Goal: Task Accomplishment & Management: Manage account settings

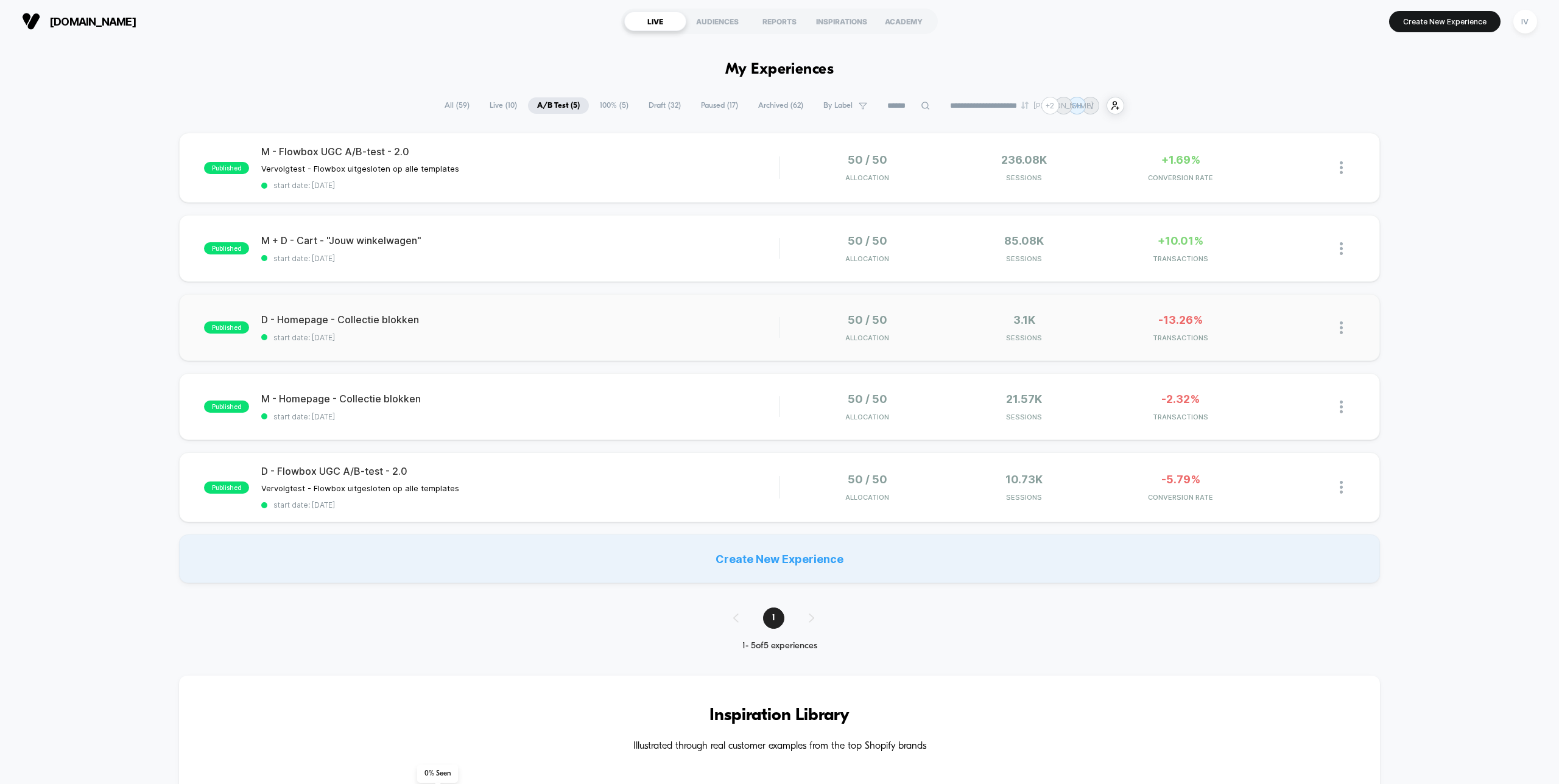
click at [630, 310] on div "published D - Homepage - Collectie blokken start date: [DATE] 50 / 50 Allocatio…" at bounding box center [779, 328] width 1200 height 67
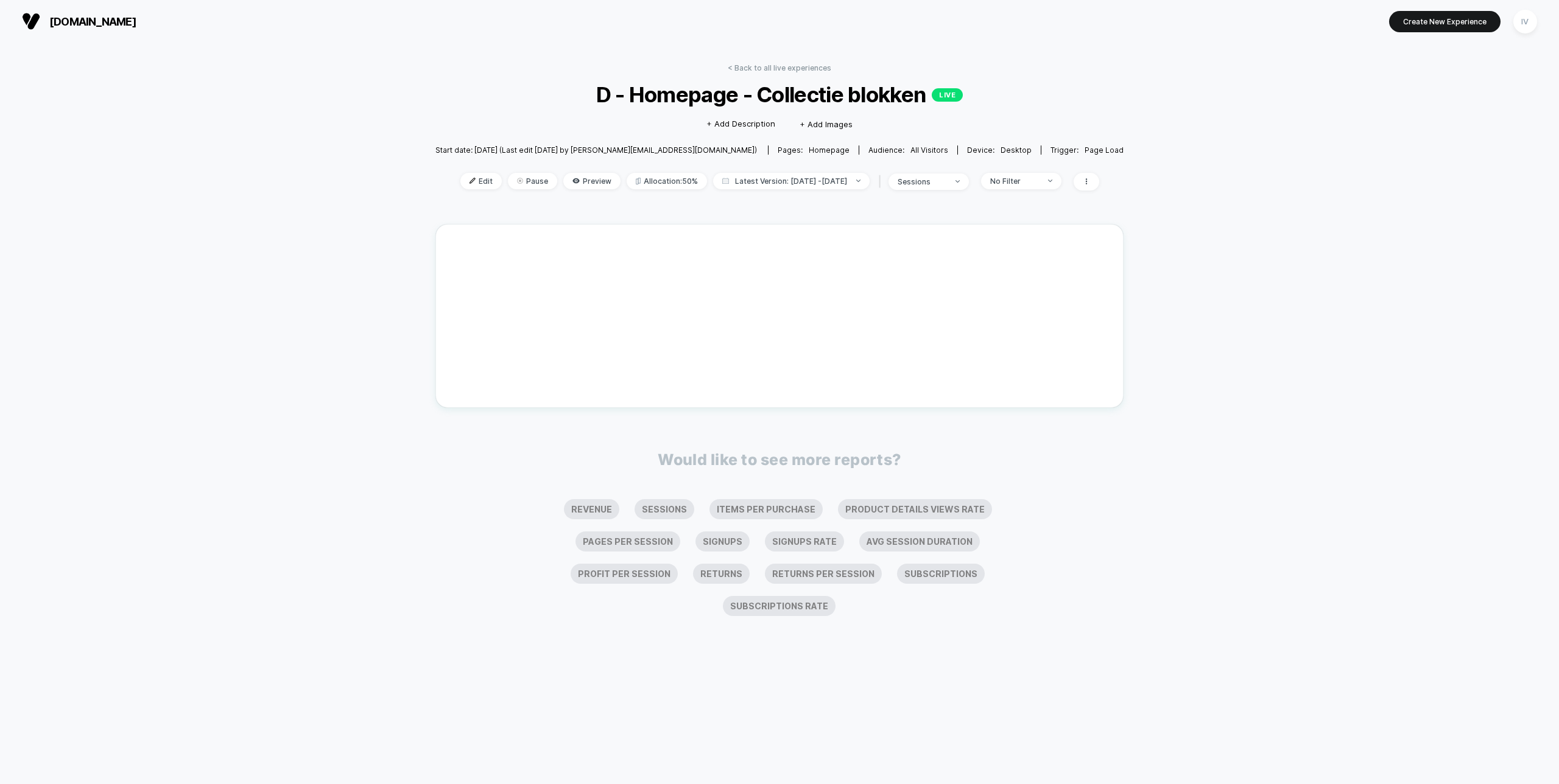
click at [1043, 171] on div "< Back to all live experiences D - Homepage - Collectie blokken LIVE Click to e…" at bounding box center [780, 134] width 688 height 142
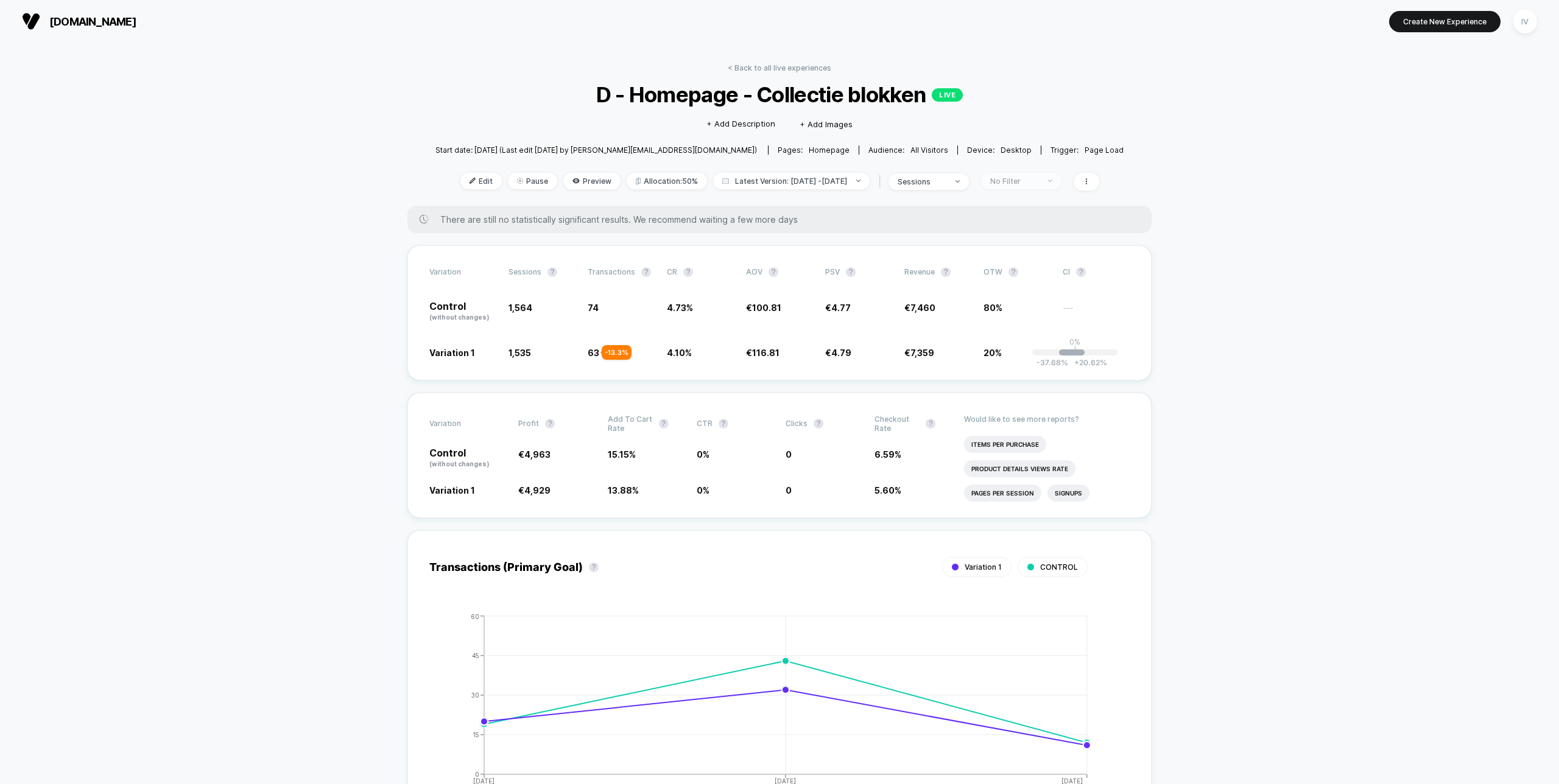
click at [1038, 179] on div "No Filter" at bounding box center [1014, 181] width 49 height 10
click at [1037, 277] on span "Returning Visitors" at bounding box center [1036, 274] width 71 height 11
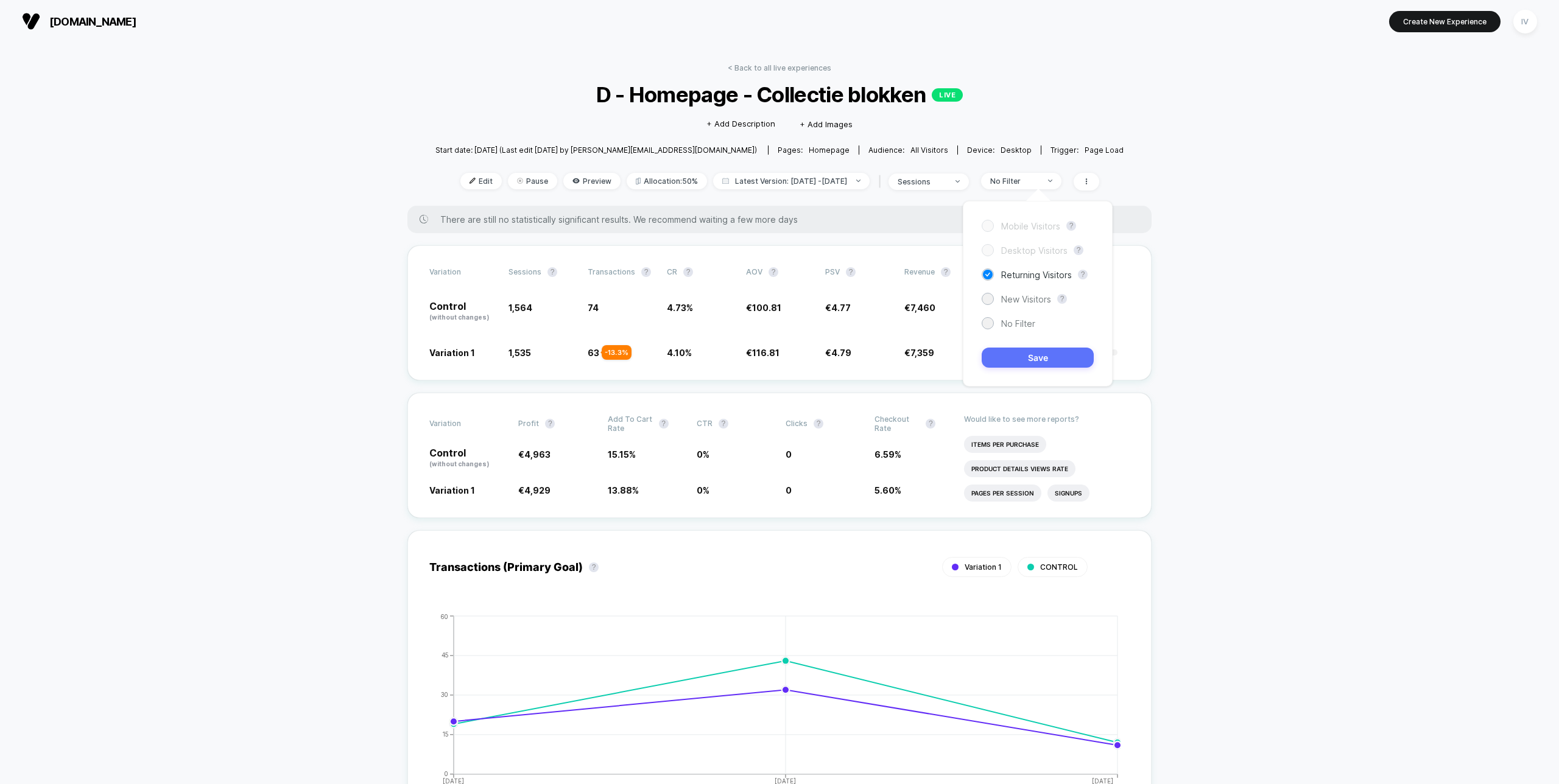
click at [1063, 367] on button "Save" at bounding box center [1036, 357] width 112 height 20
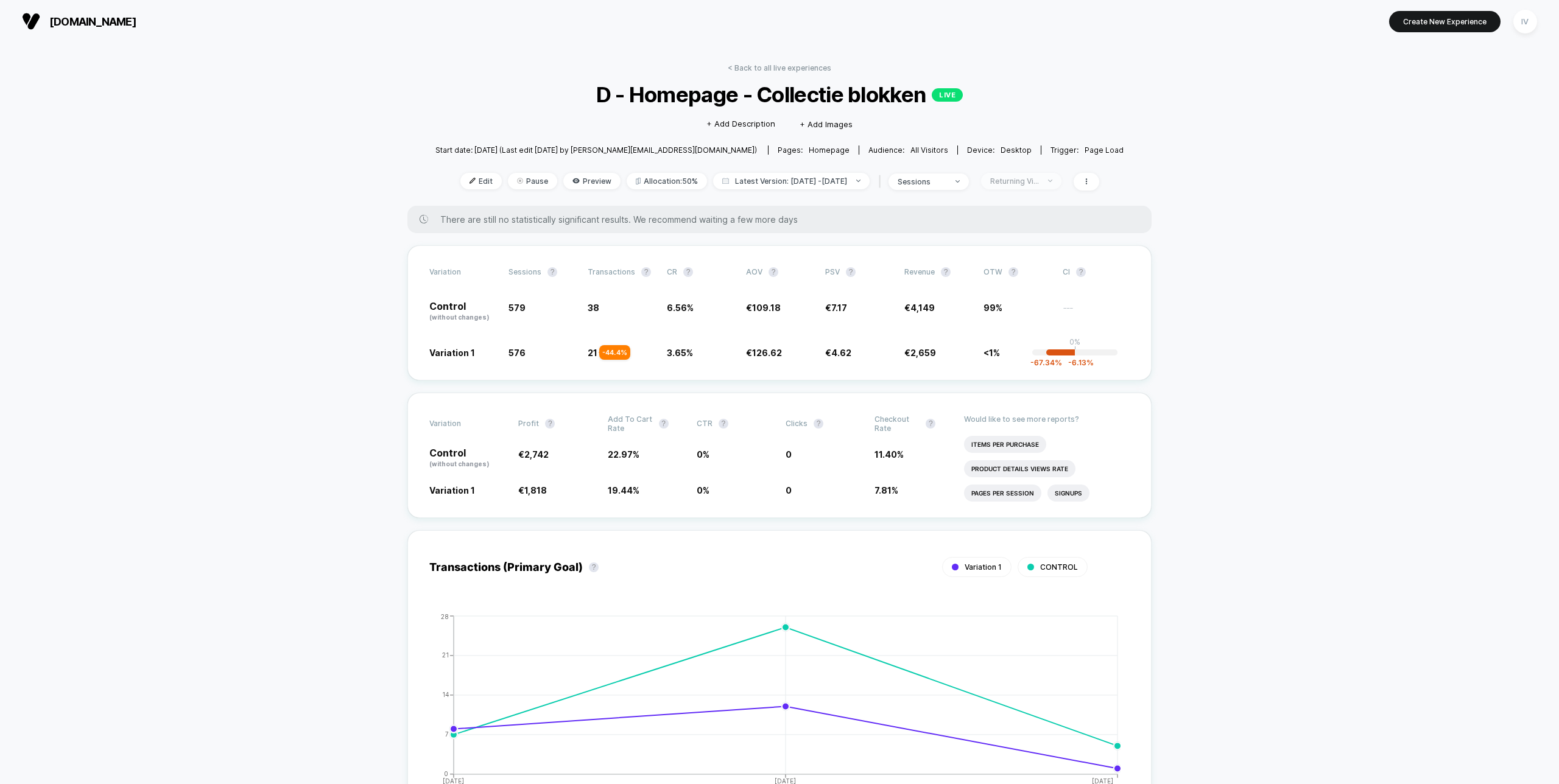
click at [1052, 185] on span "Returning Visitors" at bounding box center [1021, 180] width 80 height 16
click at [1028, 293] on div "New Visitors" at bounding box center [1015, 299] width 70 height 12
click at [1028, 296] on span "New Visitors" at bounding box center [1026, 299] width 50 height 11
click at [1031, 301] on span "New Visitors" at bounding box center [1026, 299] width 50 height 11
click at [1053, 355] on button "Save" at bounding box center [1036, 357] width 112 height 20
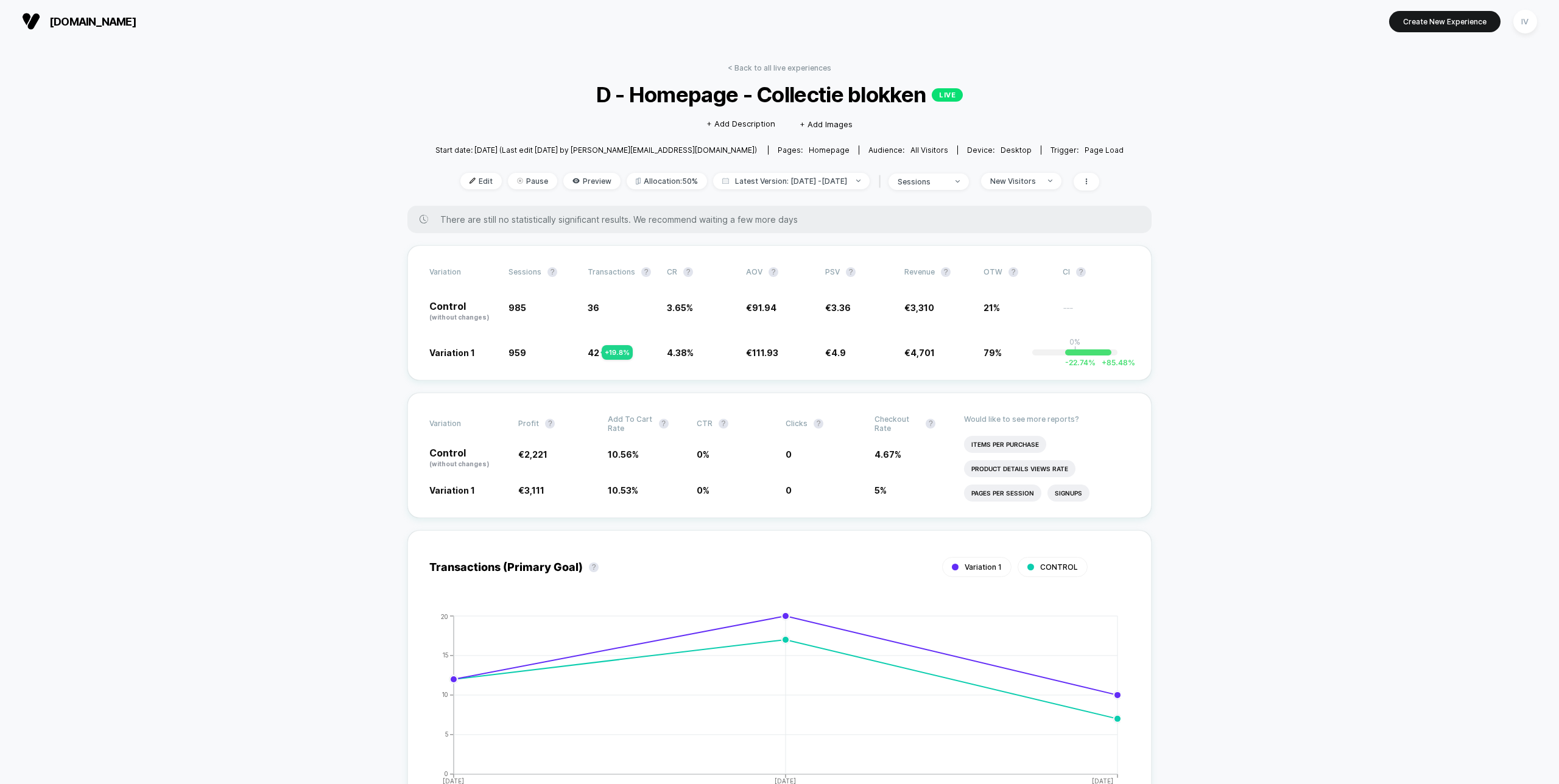
click at [1062, 172] on div "< Back to all live experiences D - Homepage - Collectie blokken LIVE Click to e…" at bounding box center [780, 134] width 688 height 142
click at [1038, 180] on div "New Visitors" at bounding box center [1014, 181] width 49 height 10
click at [1060, 280] on span "Returning Visitors" at bounding box center [1036, 274] width 71 height 11
click at [1049, 357] on button "Save" at bounding box center [1036, 357] width 112 height 20
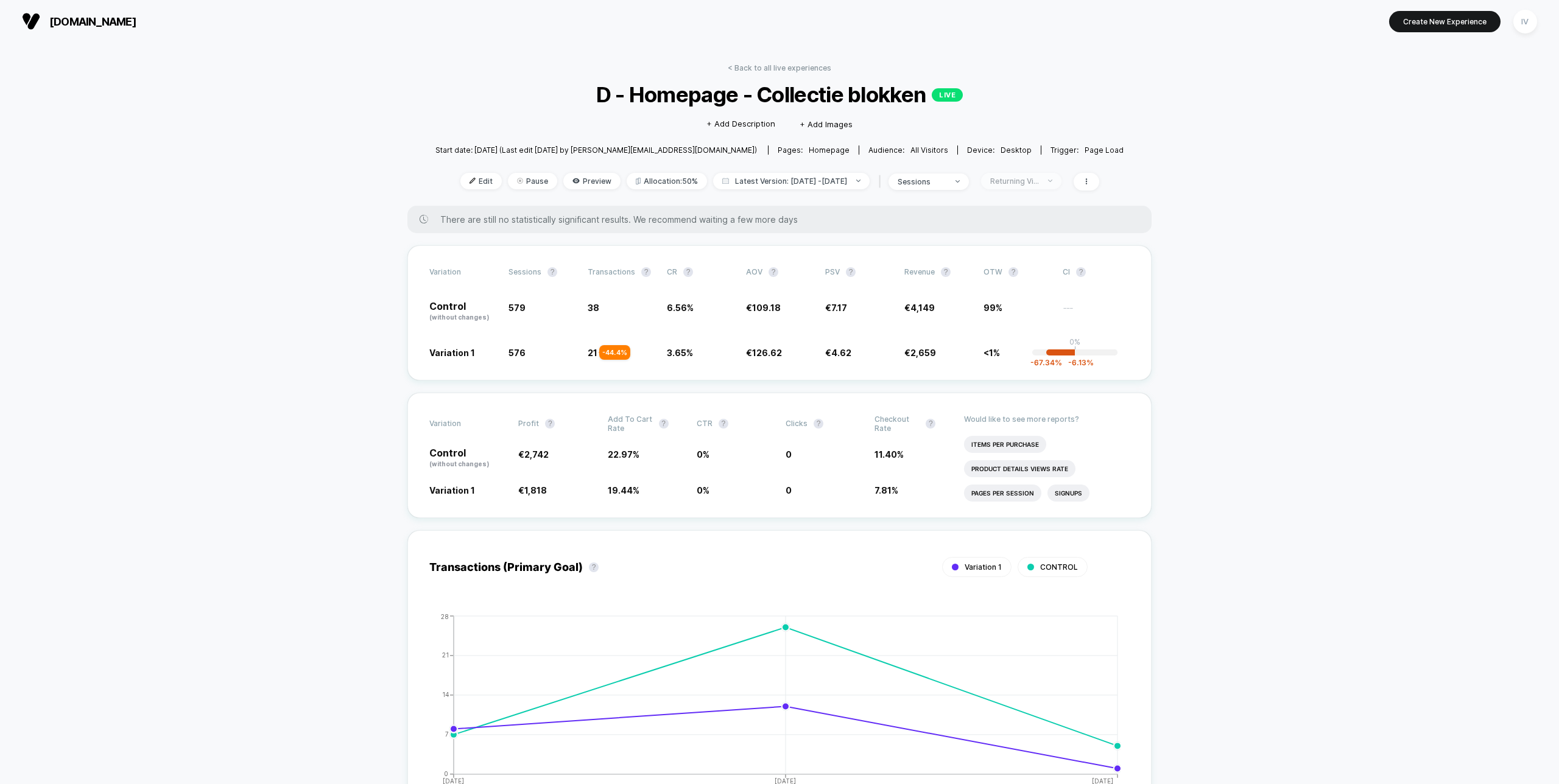
click at [1021, 173] on span "Returning Visitors" at bounding box center [1021, 180] width 80 height 16
click at [1008, 311] on div "Mobile Visitors ? Desktop Visitors ? Returning Visitors ? New Visitors ? No Fil…" at bounding box center [1037, 293] width 150 height 185
click at [1011, 316] on div "Mobile Visitors ? Desktop Visitors ? Returning Visitors ? New Visitors ? No Fil…" at bounding box center [1037, 293] width 150 height 185
click at [1011, 321] on span "No Filter" at bounding box center [1018, 323] width 34 height 11
click at [1025, 355] on button "Save" at bounding box center [1036, 357] width 112 height 20
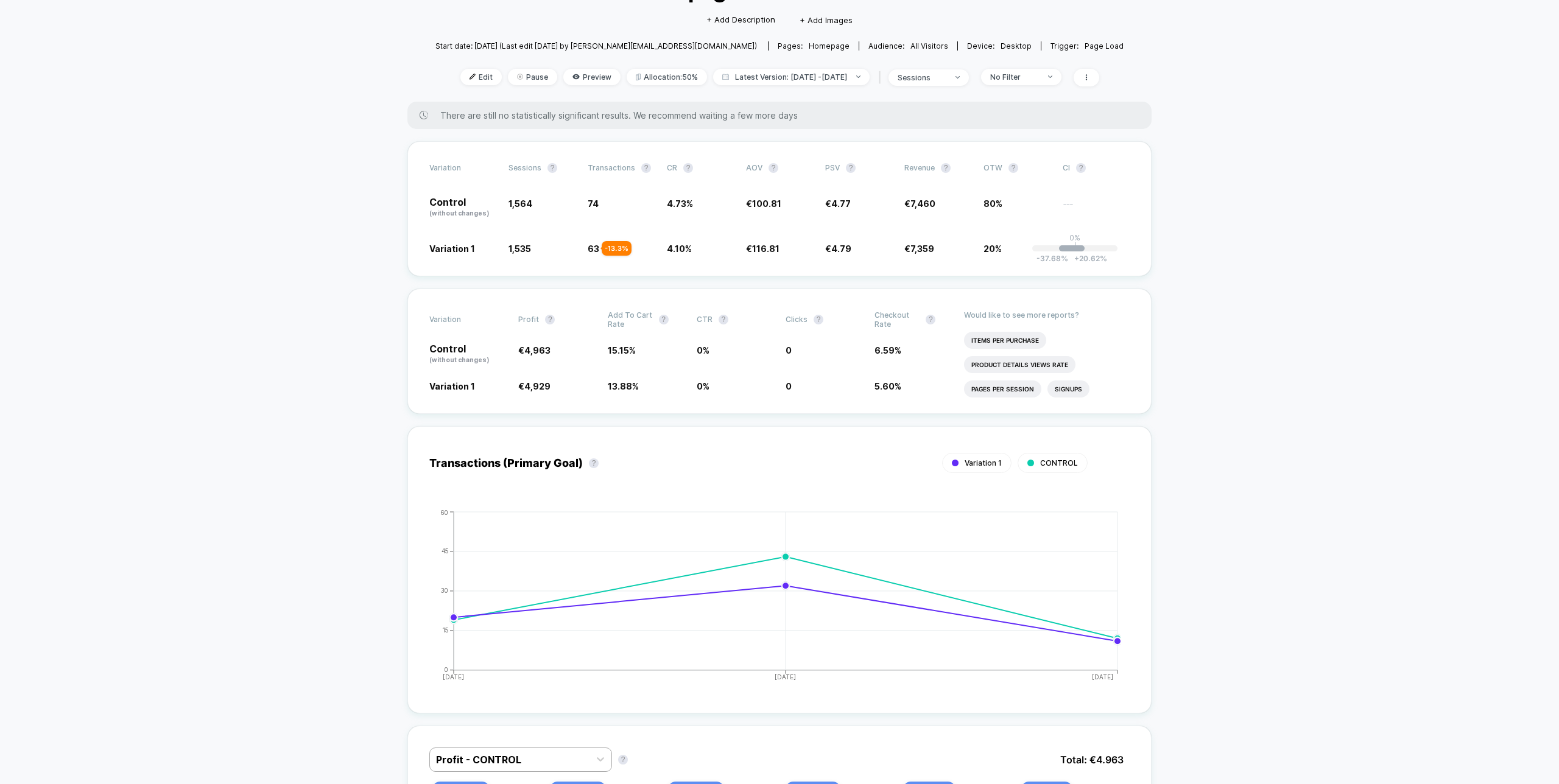
scroll to position [53, 0]
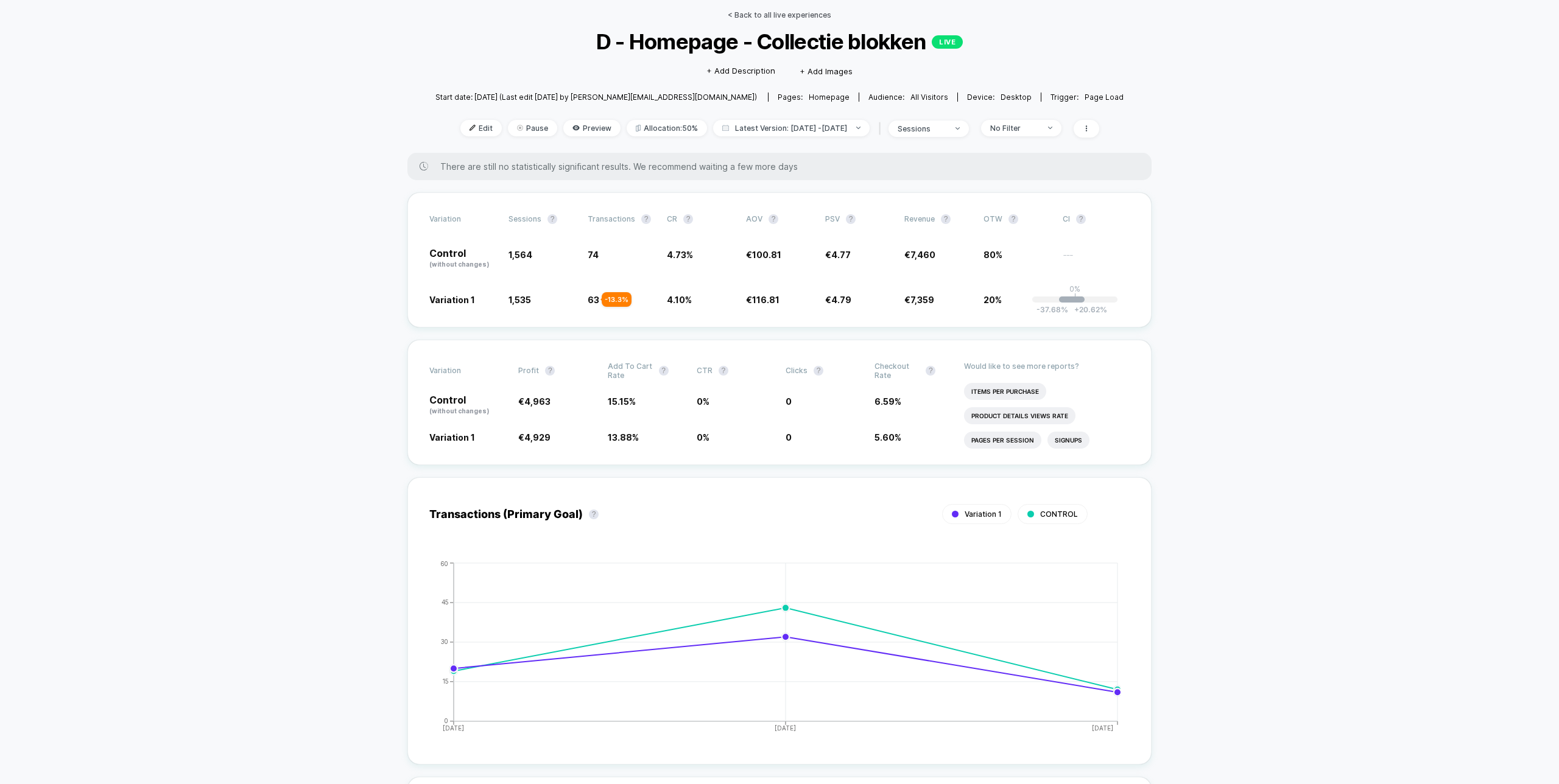
click at [800, 16] on link "< Back to all live experiences" at bounding box center [780, 15] width 103 height 10
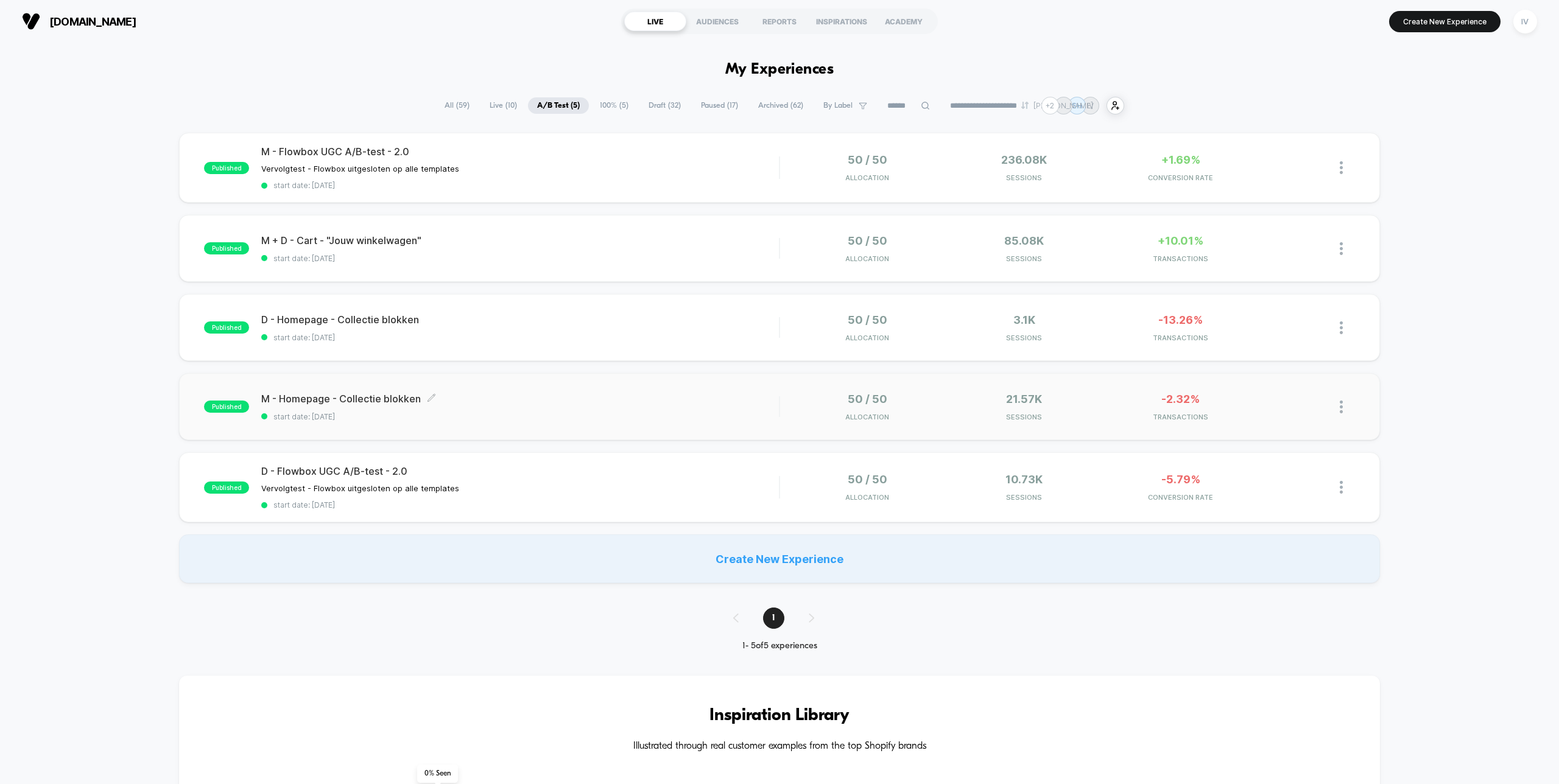
click at [520, 401] on span "M - Homepage - Collectie blokken Click to edit experience details" at bounding box center [520, 398] width 518 height 12
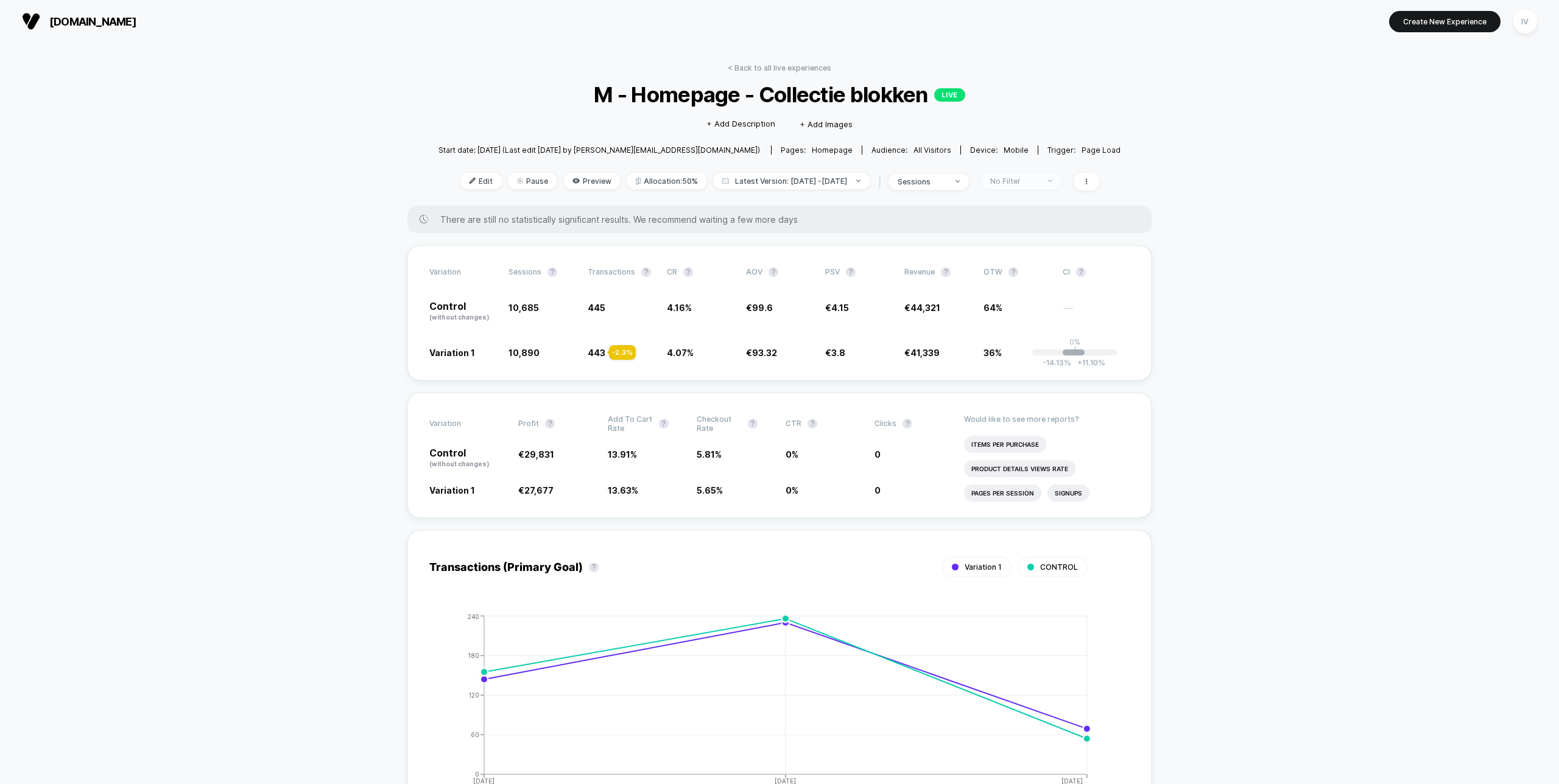
click at [1026, 180] on div "No Filter" at bounding box center [1014, 181] width 49 height 10
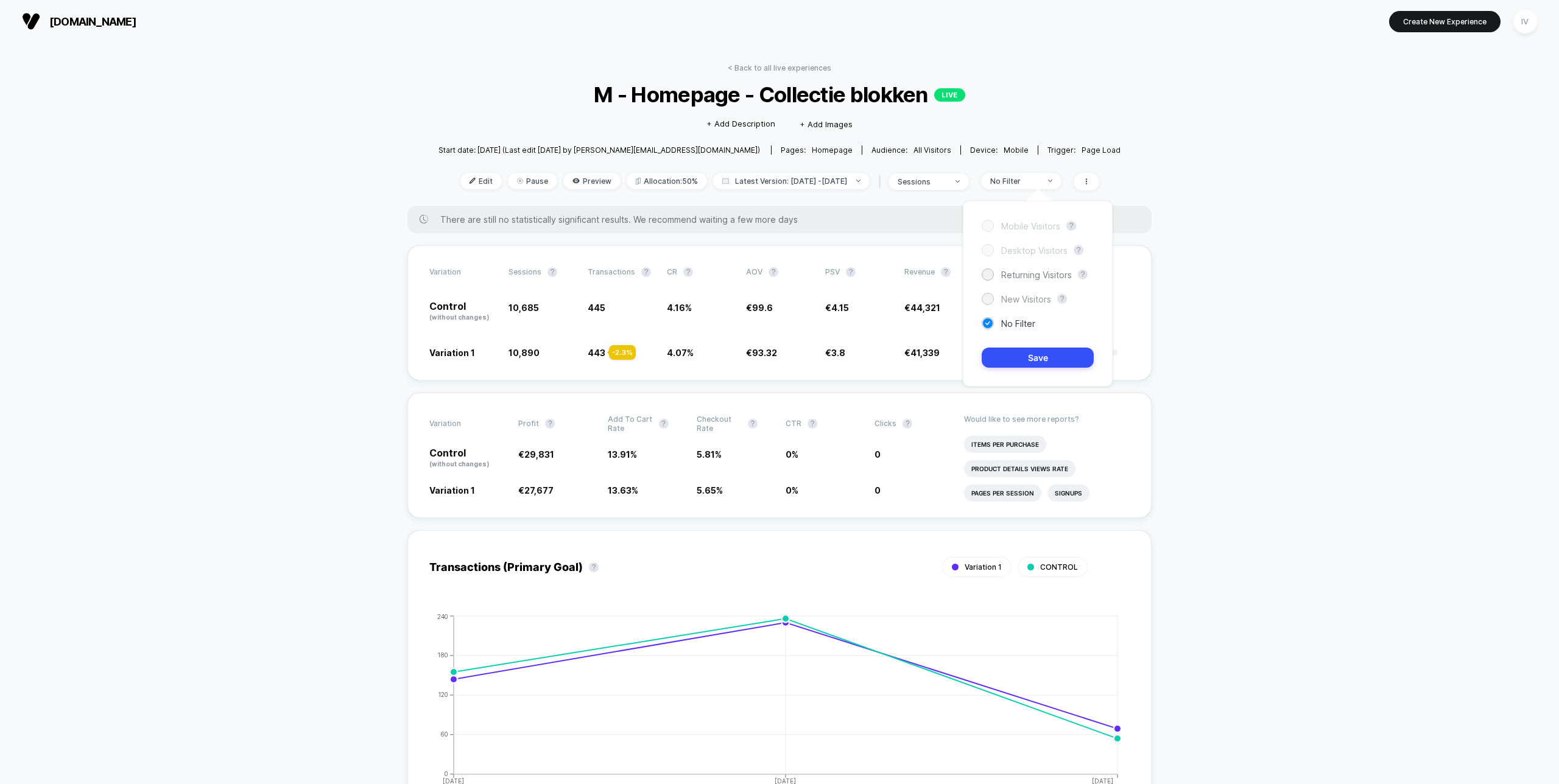
click at [1032, 298] on span "New Visitors" at bounding box center [1026, 299] width 50 height 11
drag, startPoint x: 1047, startPoint y: 341, endPoint x: 1052, endPoint y: 348, distance: 8.6
click at [1047, 342] on div "Mobile Visitors ? Desktop Visitors ? Returning Visitors ? New Visitors ? No Fil…" at bounding box center [1037, 293] width 150 height 185
click at [1054, 350] on button "Save" at bounding box center [1036, 357] width 112 height 20
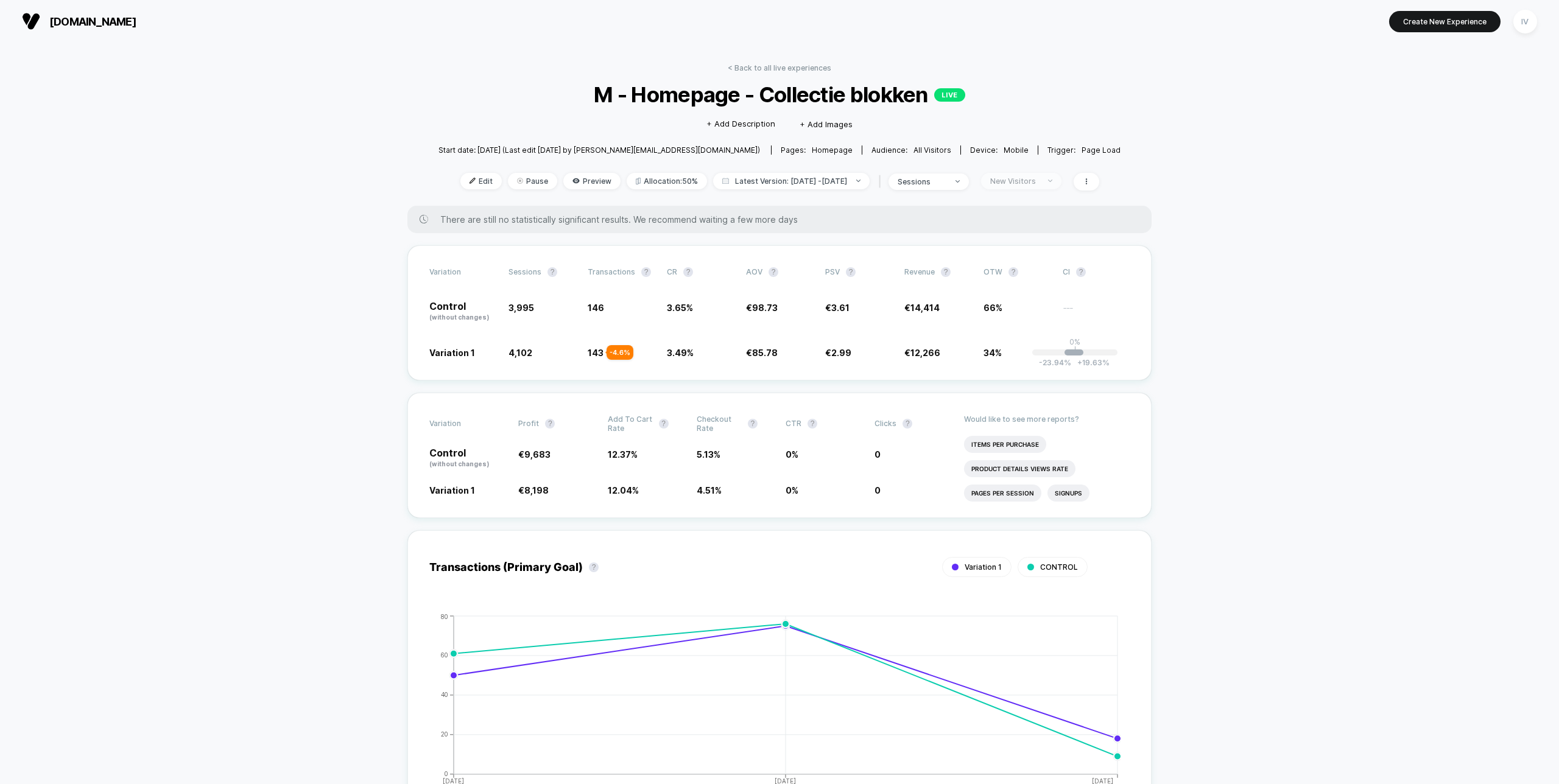
click at [1033, 182] on div "New Visitors" at bounding box center [1014, 181] width 49 height 10
click at [1029, 273] on span "Returning Visitors" at bounding box center [1036, 274] width 71 height 11
click at [1023, 353] on button "Save" at bounding box center [1036, 357] width 112 height 20
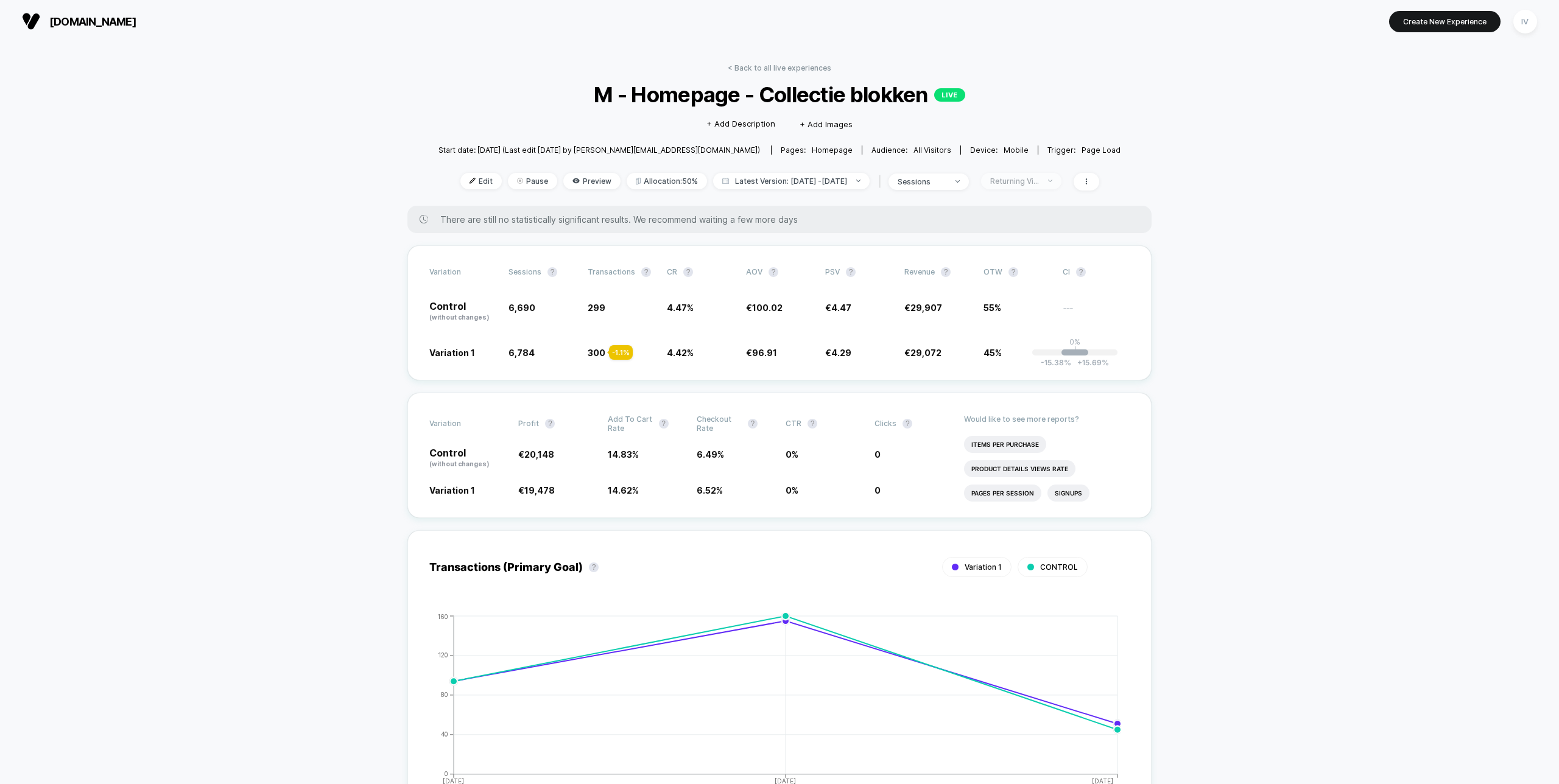
click at [1017, 180] on div "Returning Visitors" at bounding box center [1014, 181] width 49 height 10
click at [1027, 301] on span "New Visitors" at bounding box center [1026, 299] width 50 height 11
click at [1030, 360] on button "Save" at bounding box center [1036, 357] width 112 height 20
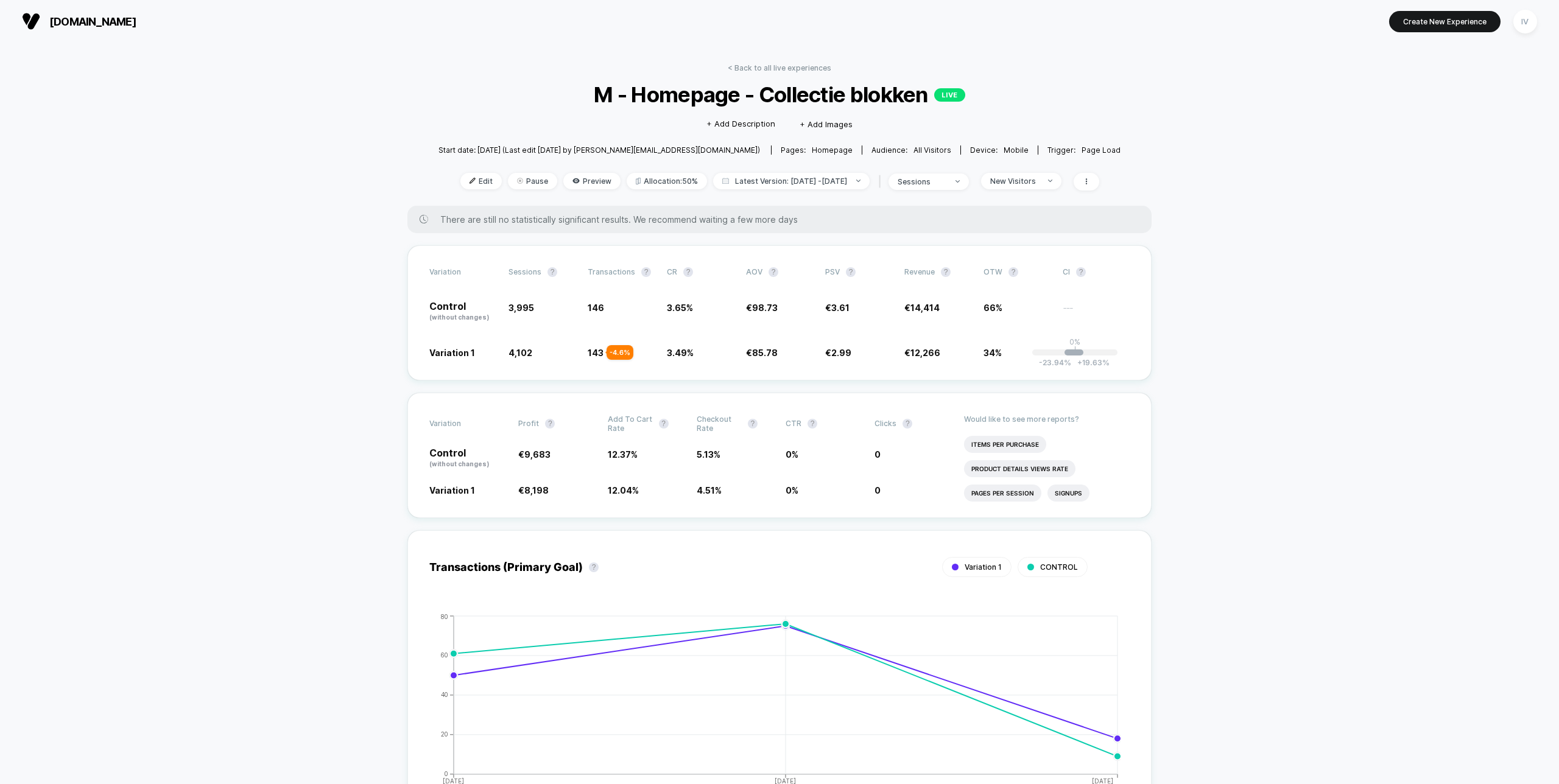
click at [778, 65] on link "< Back to all live experiences" at bounding box center [780, 68] width 103 height 10
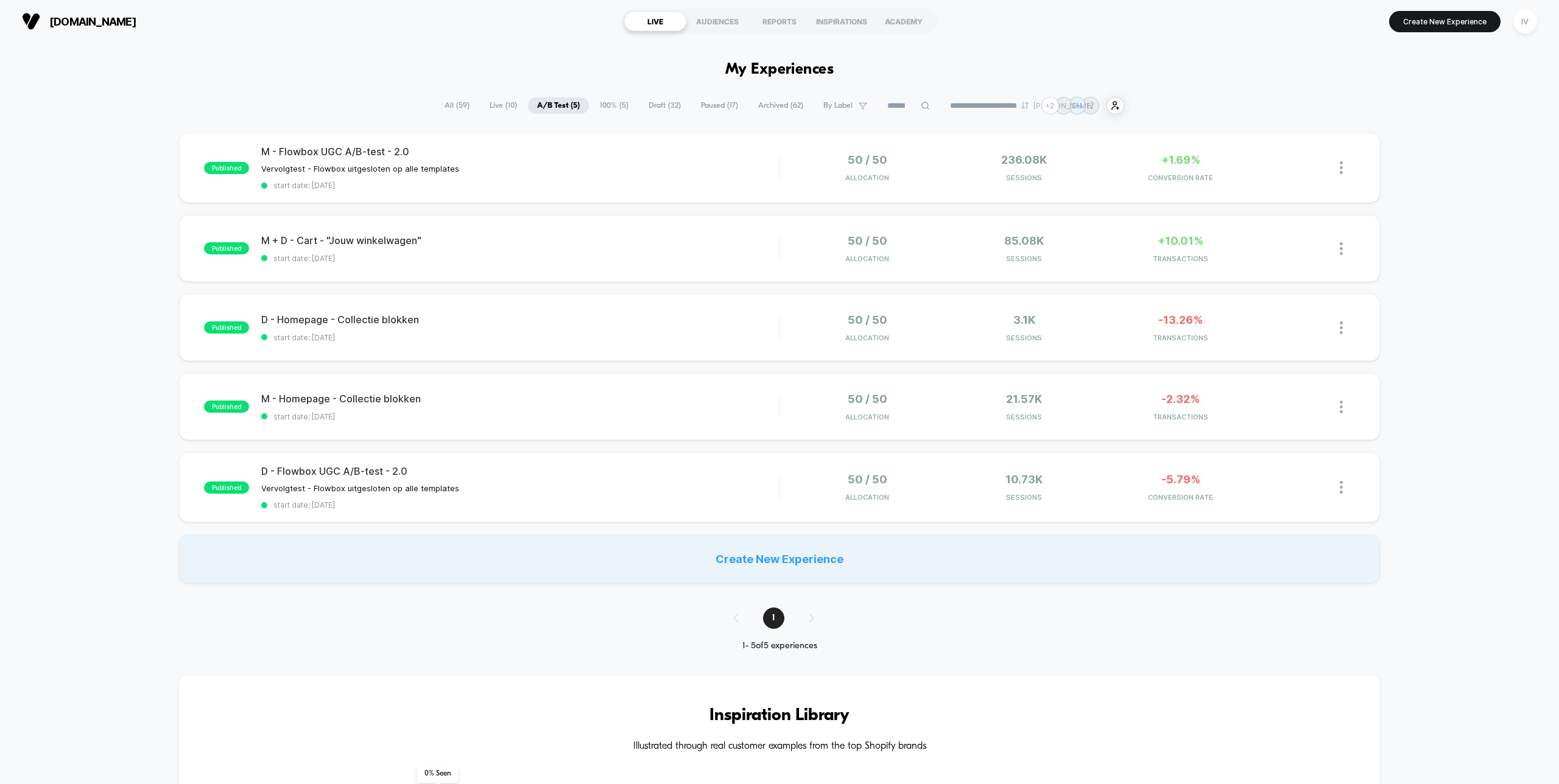
click at [608, 107] on span "100% ( 5 )" at bounding box center [613, 105] width 47 height 16
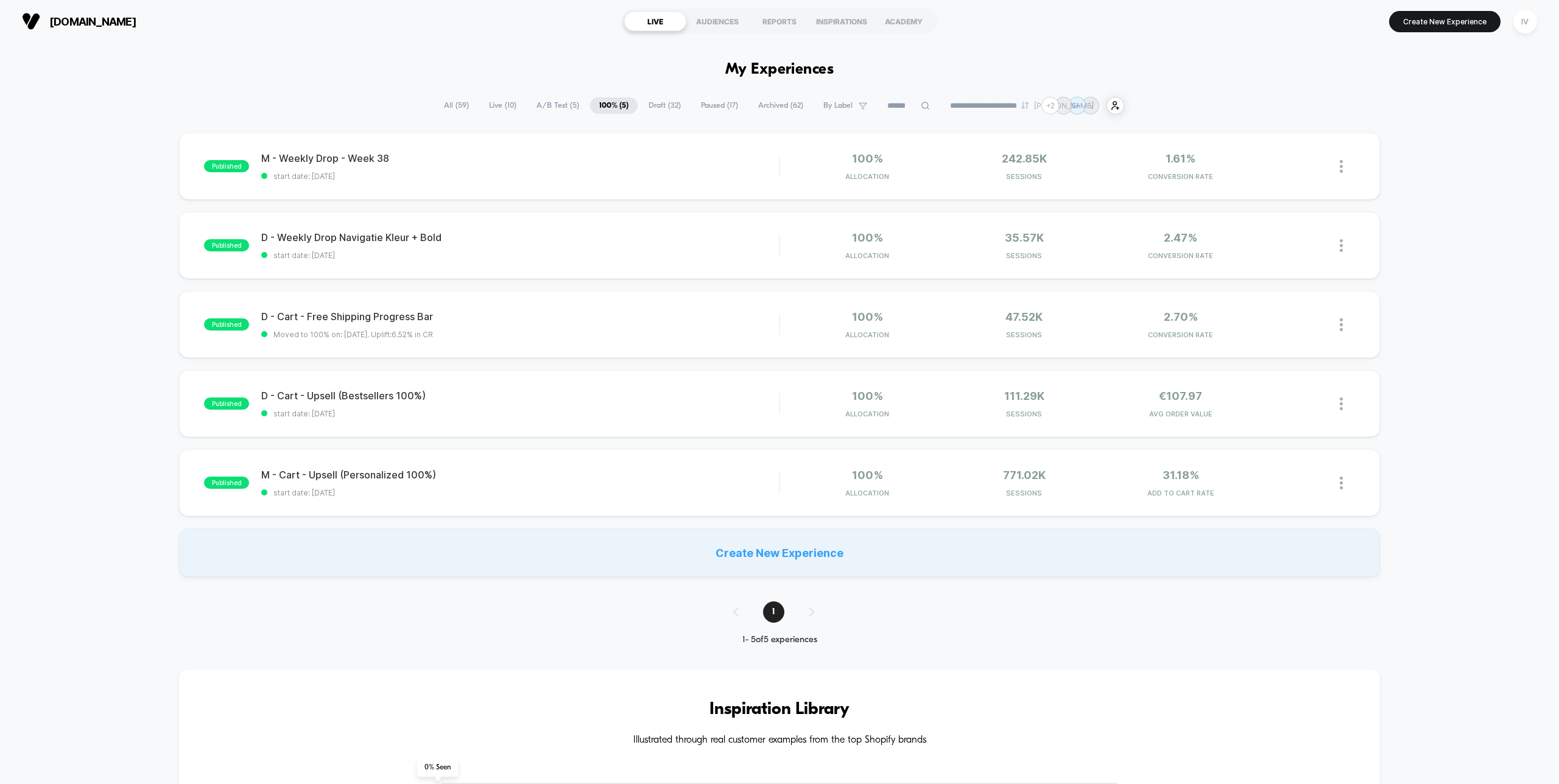
click at [553, 107] on span "A/B Test ( 5 )" at bounding box center [558, 105] width 61 height 16
